Goal: Task Accomplishment & Management: Use online tool/utility

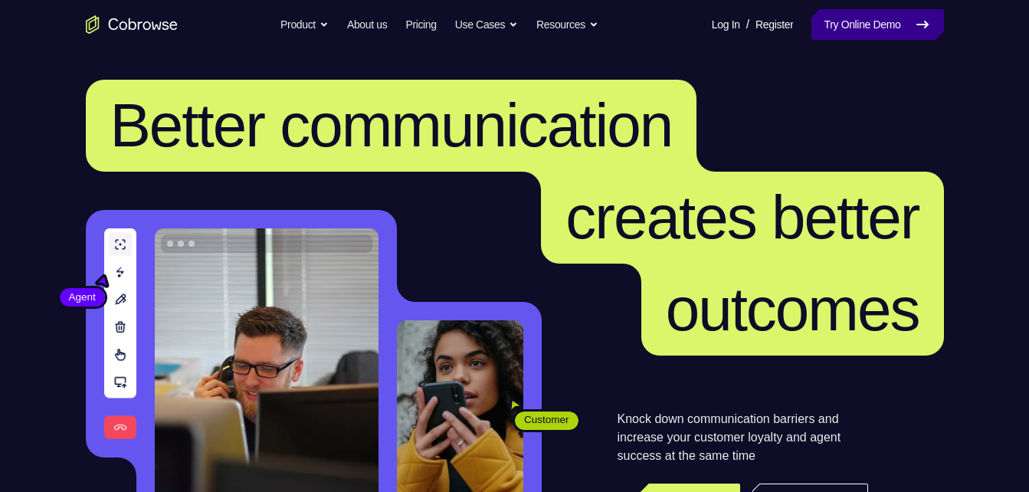
click at [846, 28] on link "Try Online Demo" at bounding box center [877, 24] width 132 height 31
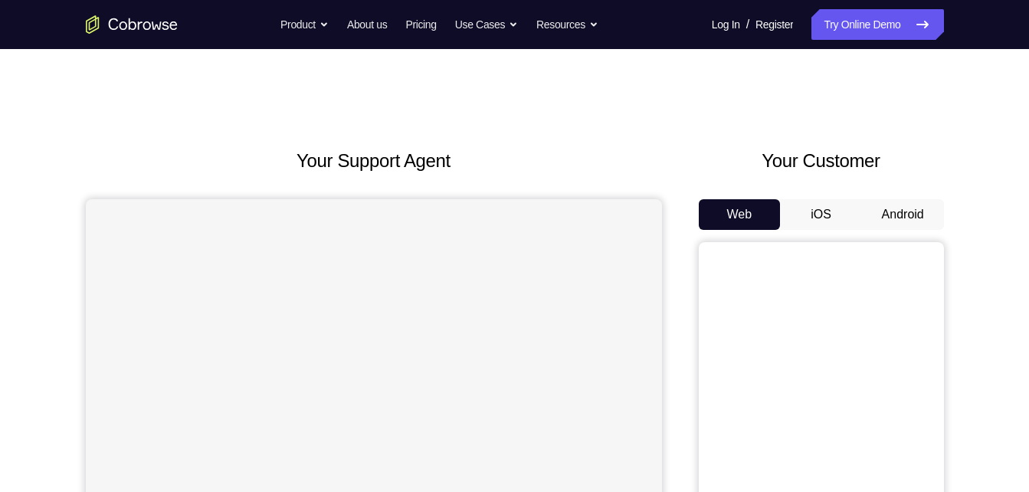
click at [900, 206] on button "Android" at bounding box center [903, 214] width 82 height 31
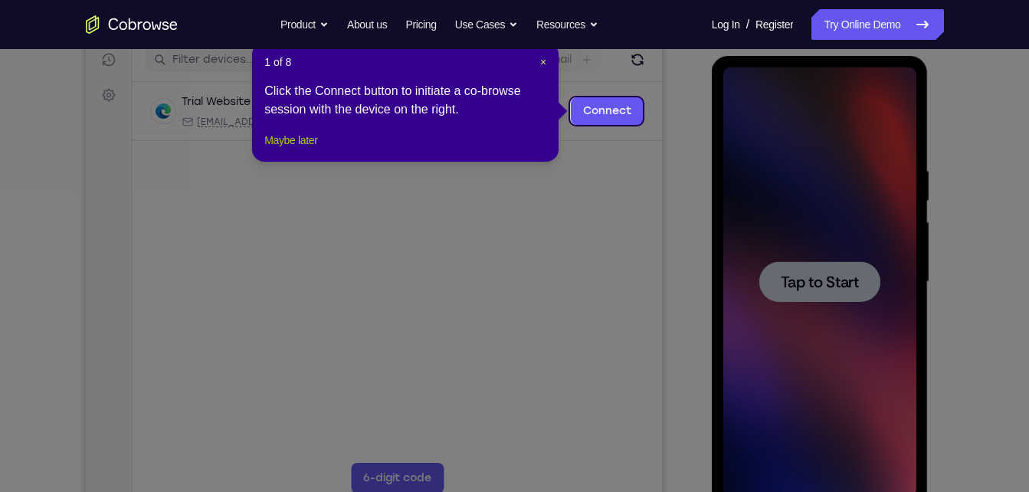
click at [287, 149] on button "Maybe later" at bounding box center [290, 140] width 53 height 18
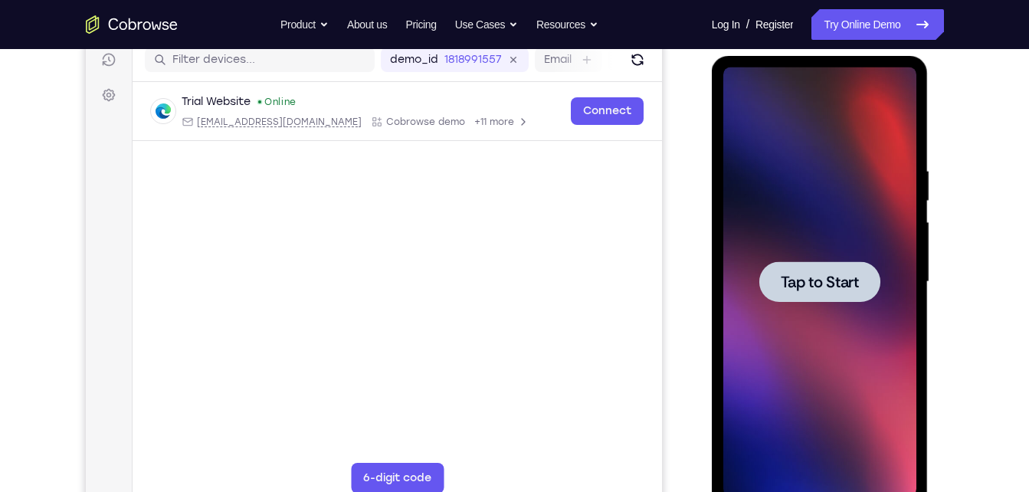
click at [822, 303] on div at bounding box center [819, 281] width 193 height 429
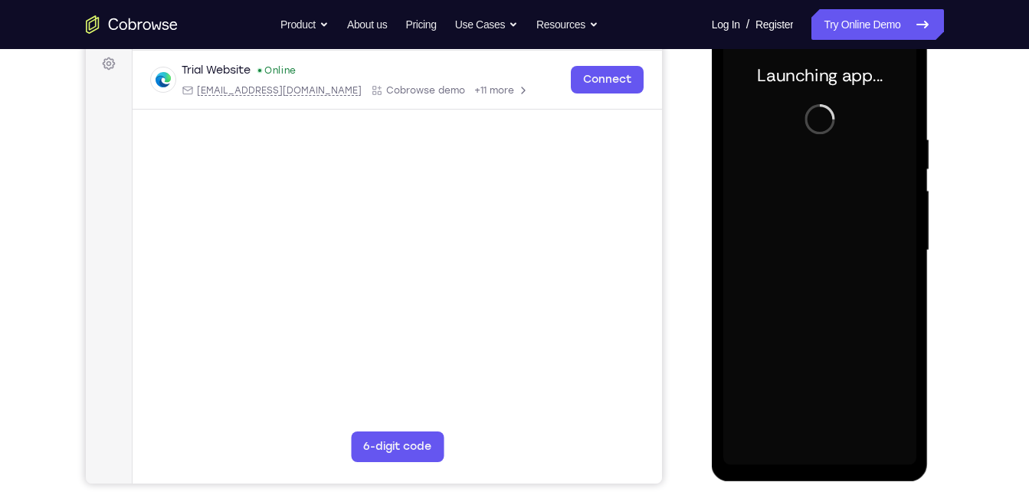
scroll to position [228, 0]
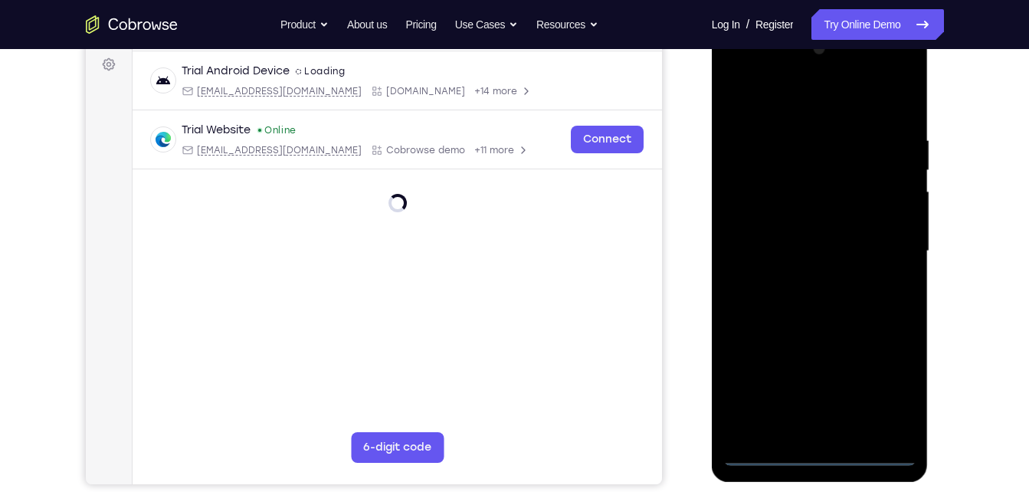
click at [818, 450] on div at bounding box center [819, 251] width 193 height 429
click at [898, 401] on div at bounding box center [819, 251] width 193 height 429
click at [823, 105] on div at bounding box center [819, 251] width 193 height 429
click at [886, 237] on div at bounding box center [819, 251] width 193 height 429
click at [797, 276] on div at bounding box center [819, 251] width 193 height 429
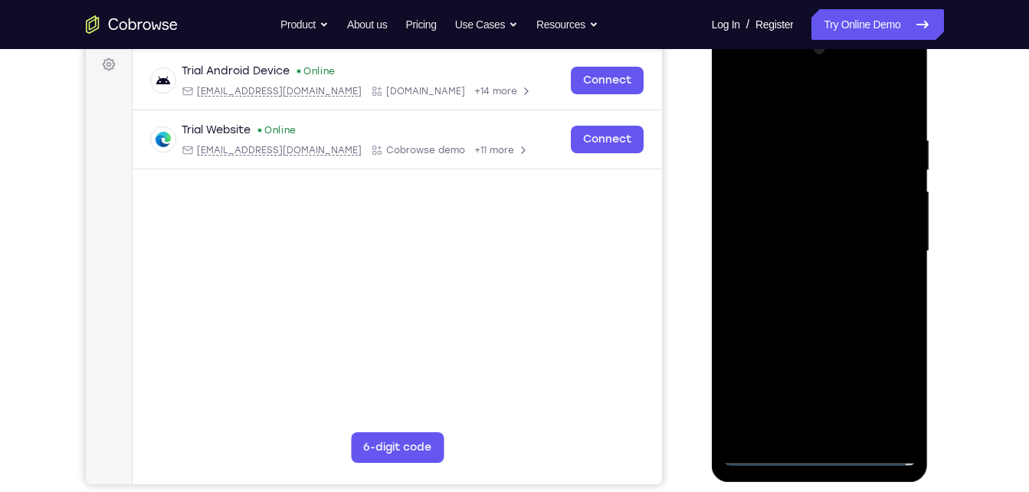
click at [780, 238] on div at bounding box center [819, 251] width 193 height 429
click at [758, 218] on div at bounding box center [819, 251] width 193 height 429
click at [794, 249] on div at bounding box center [819, 251] width 193 height 429
click at [777, 296] on div at bounding box center [819, 251] width 193 height 429
click at [795, 296] on div at bounding box center [819, 251] width 193 height 429
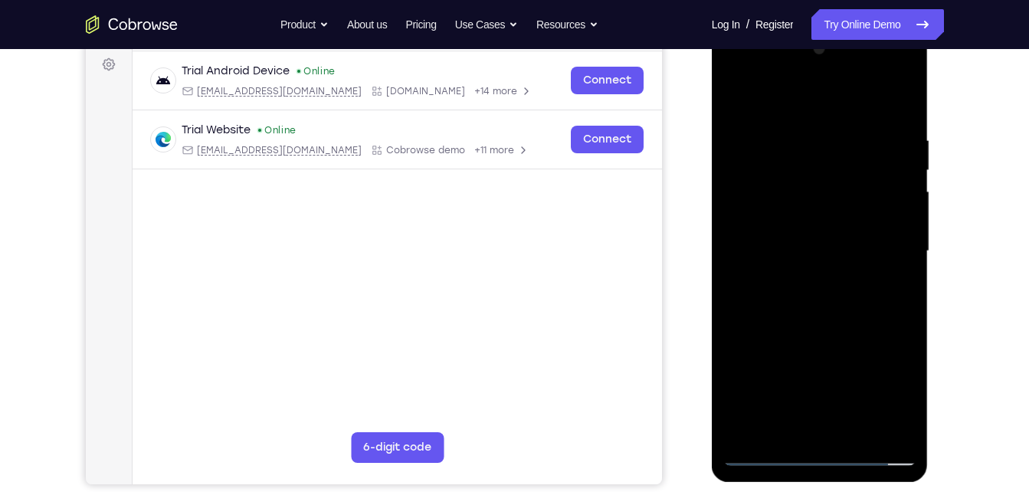
click at [823, 300] on div at bounding box center [819, 251] width 193 height 429
click at [856, 427] on div at bounding box center [819, 251] width 193 height 429
click at [810, 336] on div at bounding box center [819, 251] width 193 height 429
click at [848, 250] on div at bounding box center [819, 251] width 193 height 429
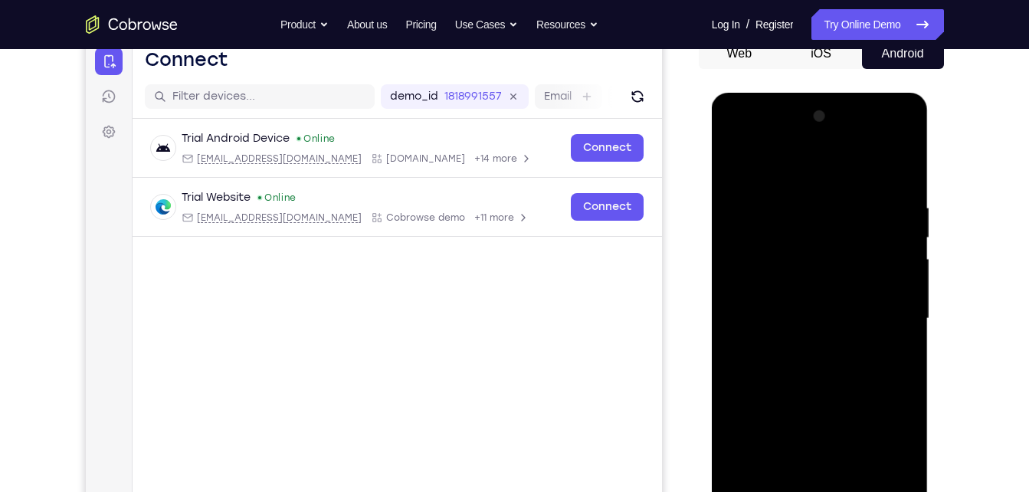
scroll to position [172, 0]
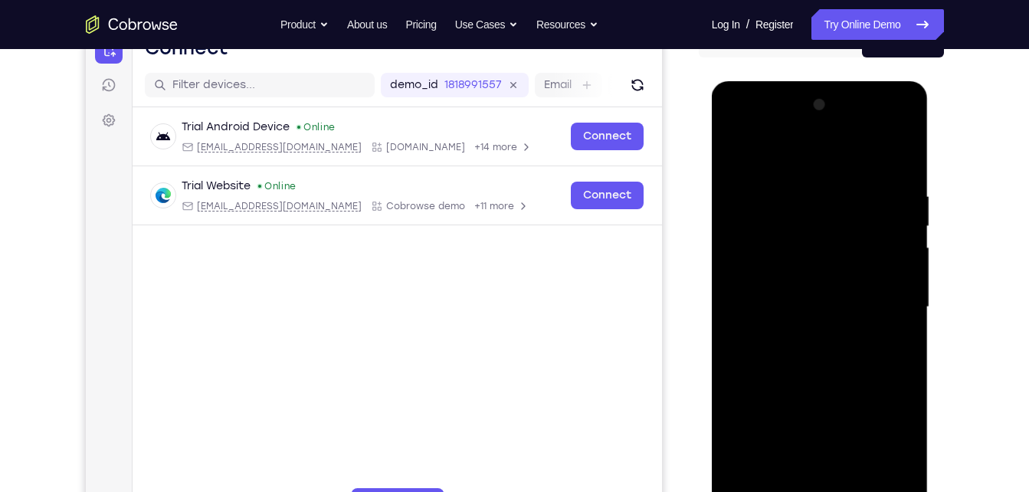
drag, startPoint x: 855, startPoint y: 231, endPoint x: 866, endPoint y: 472, distance: 240.8
click at [866, 472] on div at bounding box center [819, 307] width 193 height 429
drag, startPoint x: 863, startPoint y: 303, endPoint x: 867, endPoint y: 503, distance: 199.2
click at [867, 491] on div at bounding box center [819, 307] width 193 height 429
drag, startPoint x: 867, startPoint y: 326, endPoint x: 862, endPoint y: 510, distance: 184.7
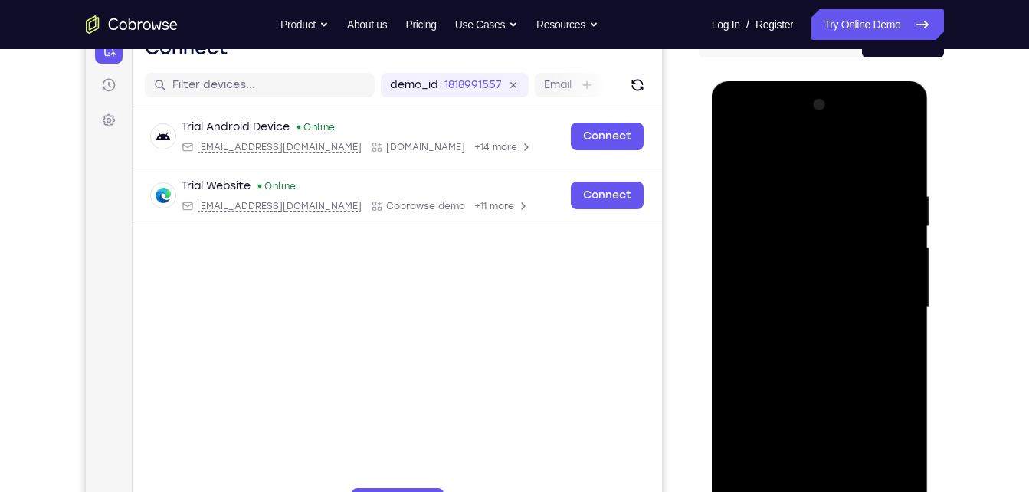
click at [862, 491] on div at bounding box center [819, 307] width 193 height 429
drag, startPoint x: 882, startPoint y: 329, endPoint x: 856, endPoint y: 140, distance: 190.2
click at [856, 140] on div at bounding box center [819, 307] width 193 height 429
drag, startPoint x: 888, startPoint y: 326, endPoint x: 869, endPoint y: 93, distance: 234.4
click at [869, 93] on div at bounding box center [819, 307] width 193 height 429
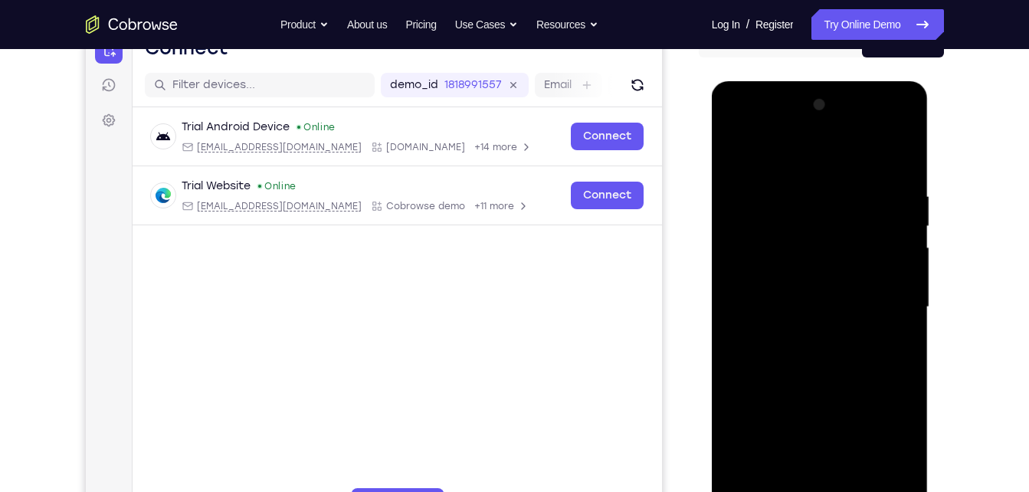
drag, startPoint x: 880, startPoint y: 347, endPoint x: 893, endPoint y: 234, distance: 113.4
click at [893, 234] on div at bounding box center [819, 307] width 193 height 429
drag, startPoint x: 913, startPoint y: 356, endPoint x: 899, endPoint y: 308, distance: 50.2
click at [899, 308] on div at bounding box center [819, 307] width 193 height 429
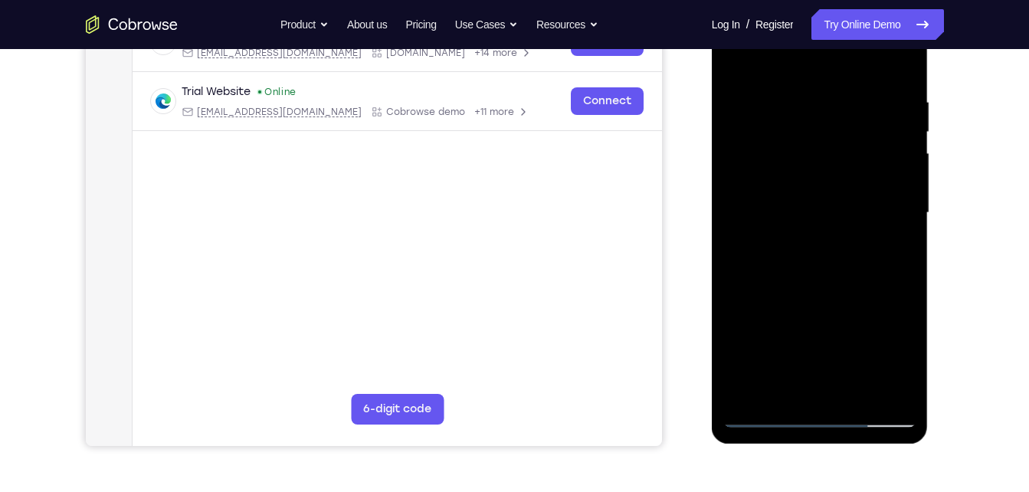
scroll to position [269, 0]
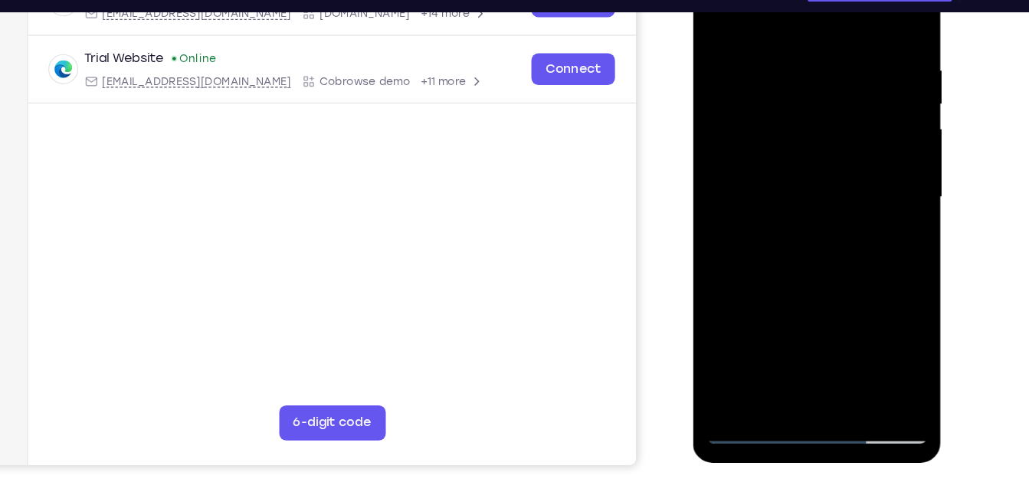
click at [762, 338] on div at bounding box center [800, 164] width 193 height 429
click at [876, 309] on div at bounding box center [800, 164] width 193 height 429
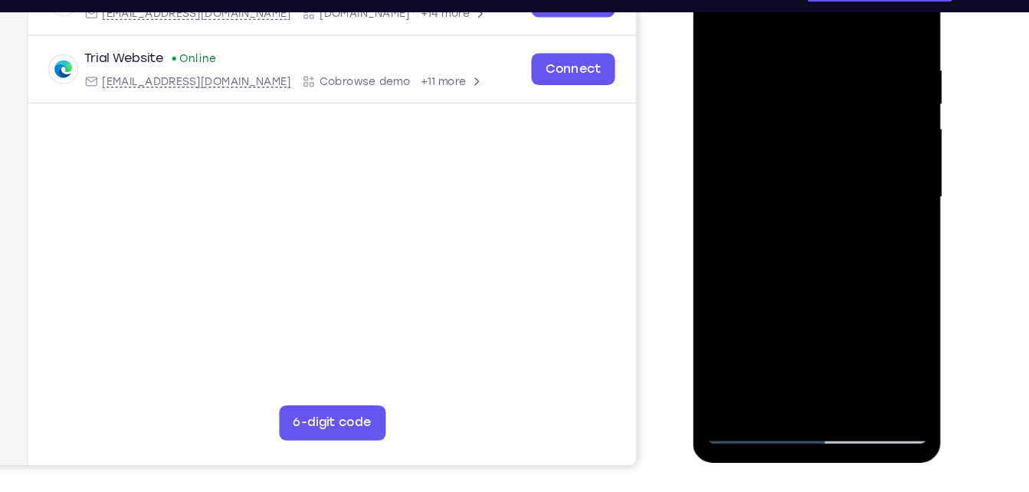
click at [876, 309] on div at bounding box center [800, 164] width 193 height 429
